Goal: Task Accomplishment & Management: Manage account settings

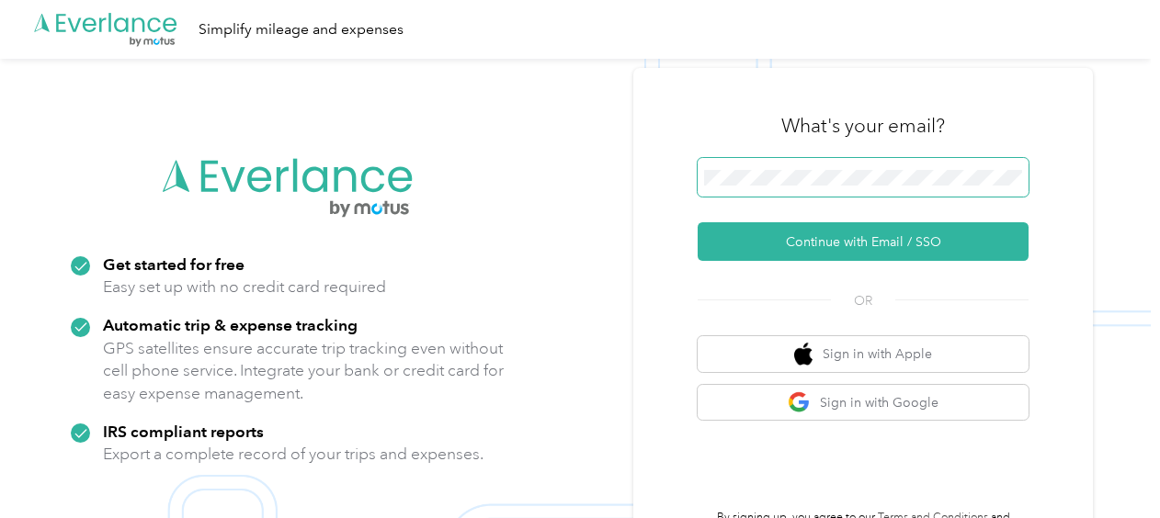
click at [866, 165] on span at bounding box center [863, 177] width 331 height 39
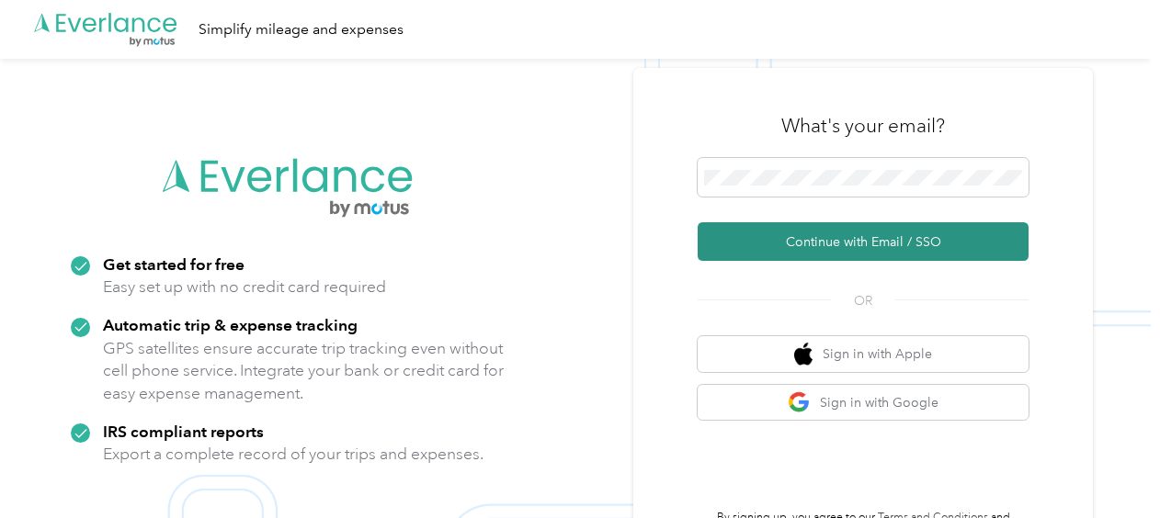
click at [829, 242] on button "Continue with Email / SSO" at bounding box center [863, 241] width 331 height 39
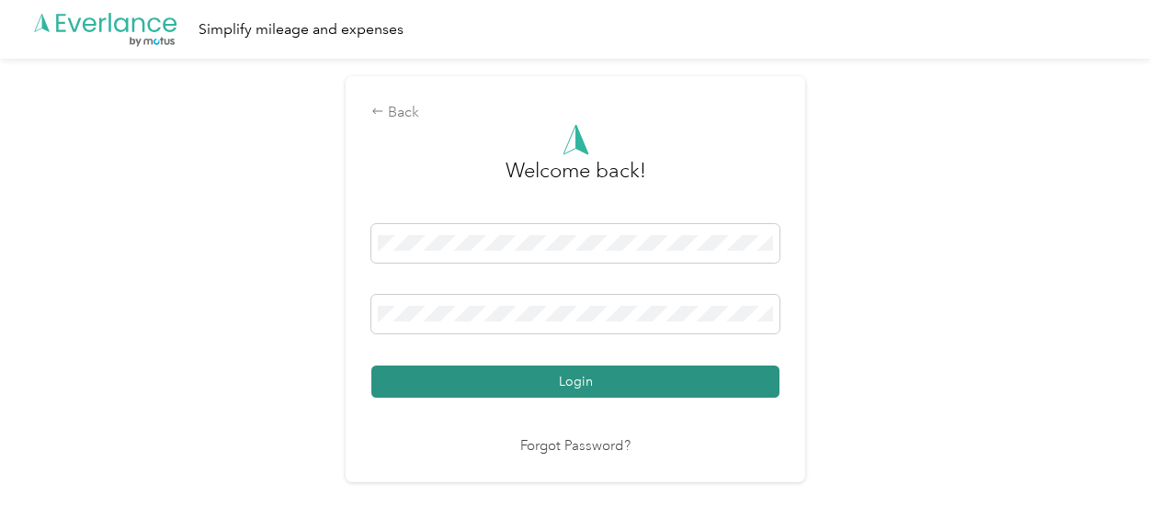
click at [509, 371] on button "Login" at bounding box center [575, 382] width 408 height 32
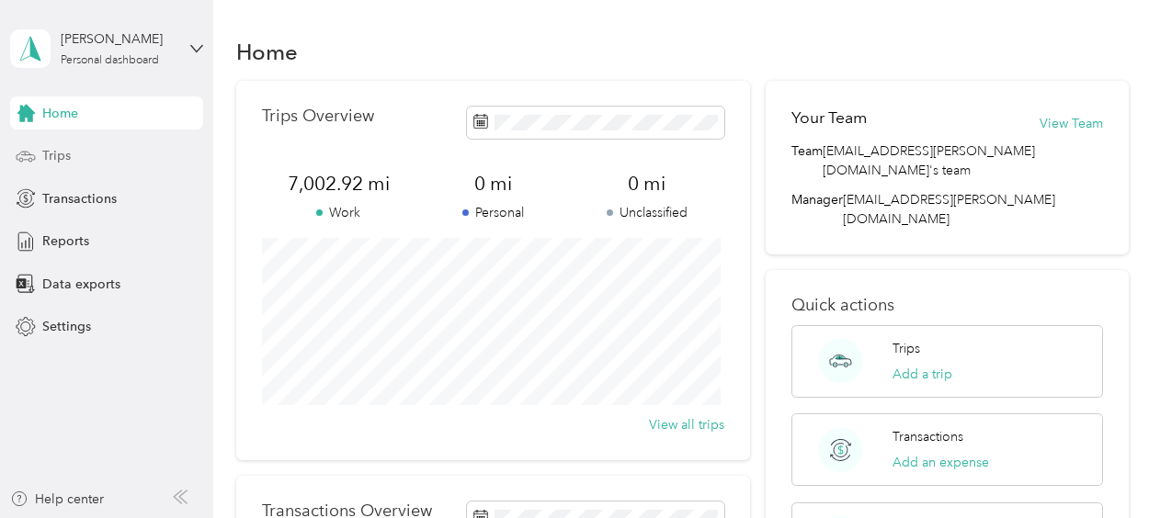
click at [57, 156] on span "Trips" at bounding box center [56, 155] width 28 height 19
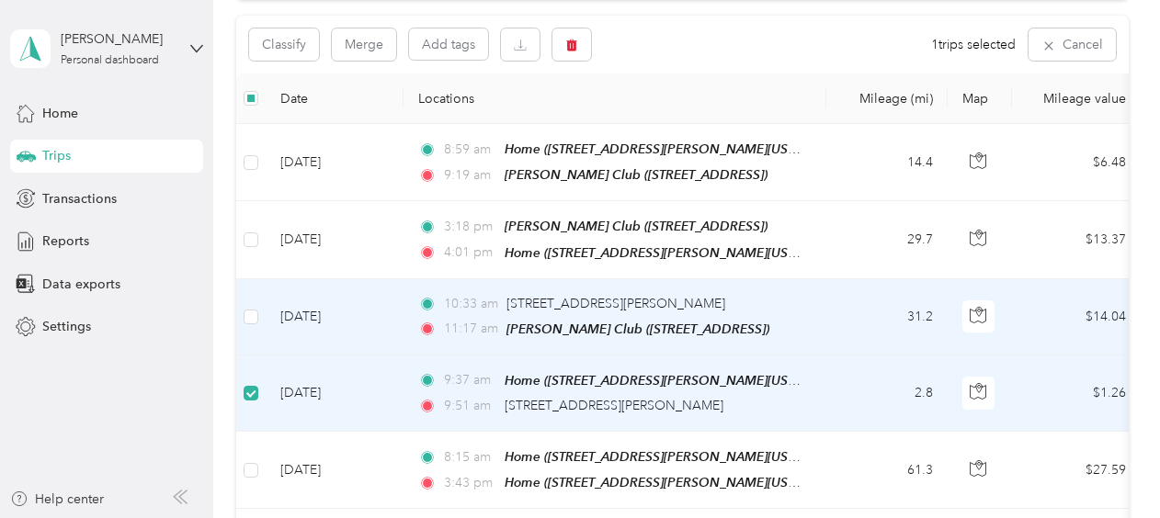
scroll to position [182, 0]
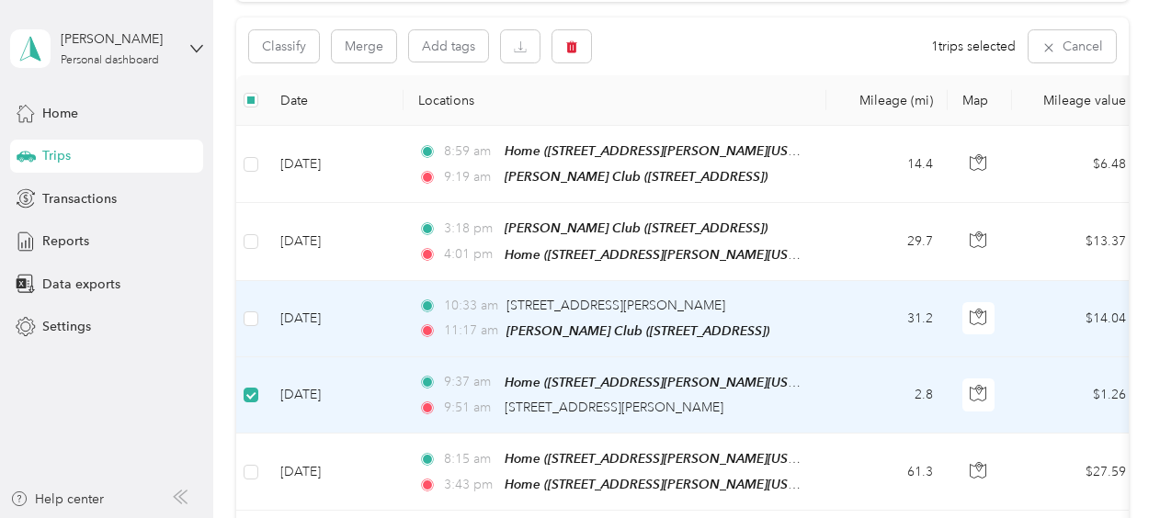
click at [257, 309] on label at bounding box center [251, 319] width 15 height 20
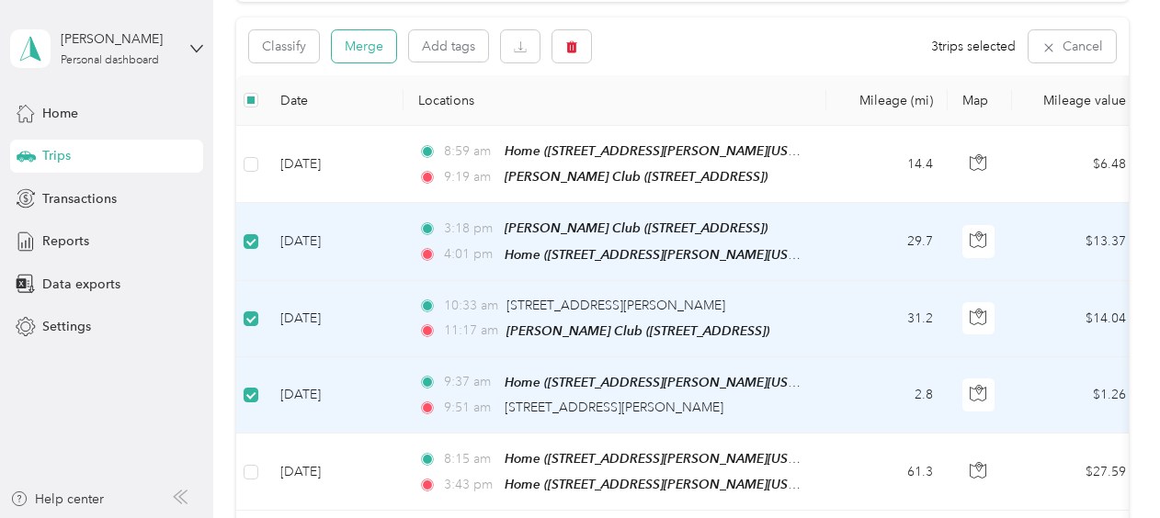
click at [358, 45] on button "Merge" at bounding box center [364, 46] width 64 height 32
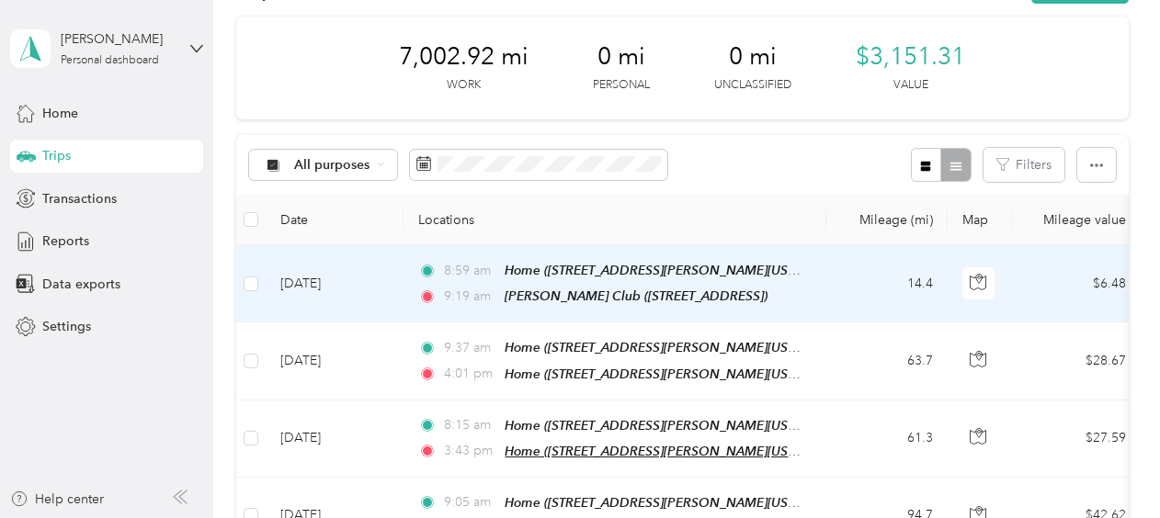
scroll to position [92, 0]
